Goal: Transaction & Acquisition: Subscribe to service/newsletter

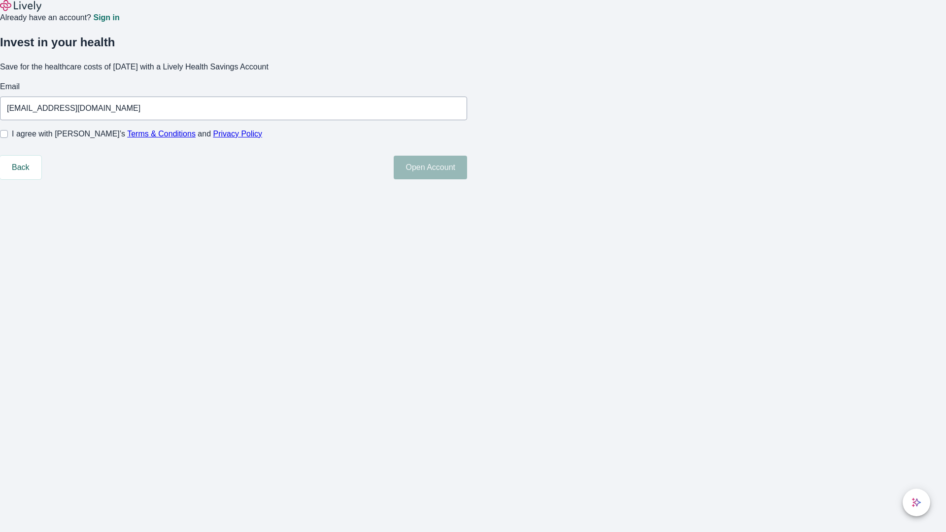
click at [8, 138] on input "I agree with Lively’s Terms & Conditions and Privacy Policy" at bounding box center [4, 134] width 8 height 8
checkbox input "true"
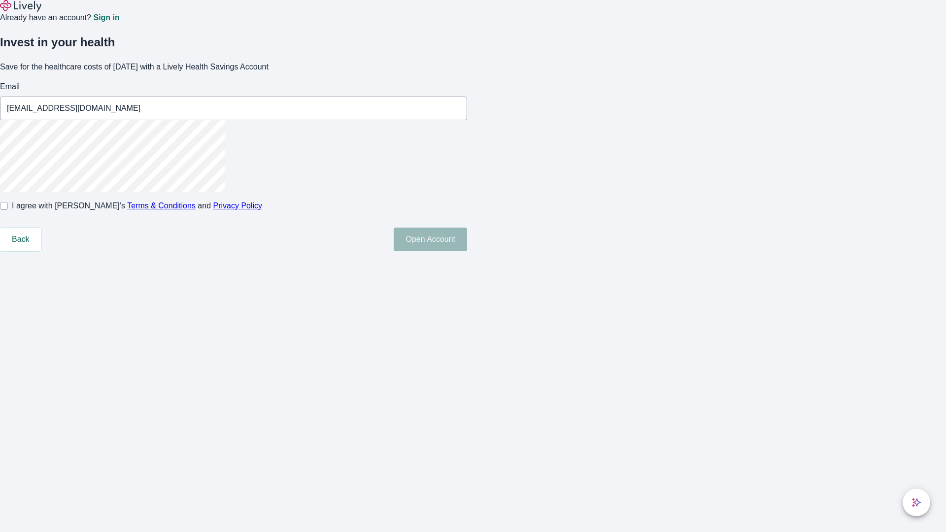
click at [467, 251] on button "Open Account" at bounding box center [430, 240] width 73 height 24
type input "[EMAIL_ADDRESS][DOMAIN_NAME]"
click at [8, 210] on input "I agree with Lively’s Terms & Conditions and Privacy Policy" at bounding box center [4, 206] width 8 height 8
checkbox input "false"
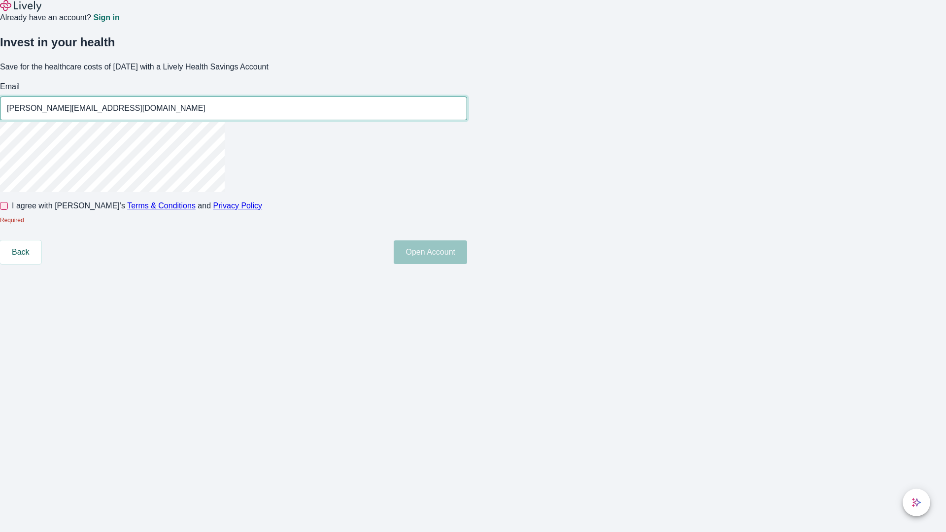
type input "[PERSON_NAME][EMAIL_ADDRESS][DOMAIN_NAME]"
click at [8, 210] on input "I agree with Lively’s Terms & Conditions and Privacy Policy" at bounding box center [4, 206] width 8 height 8
checkbox input "true"
click at [467, 264] on button "Open Account" at bounding box center [430, 252] width 73 height 24
